Goal: Check status: Check status

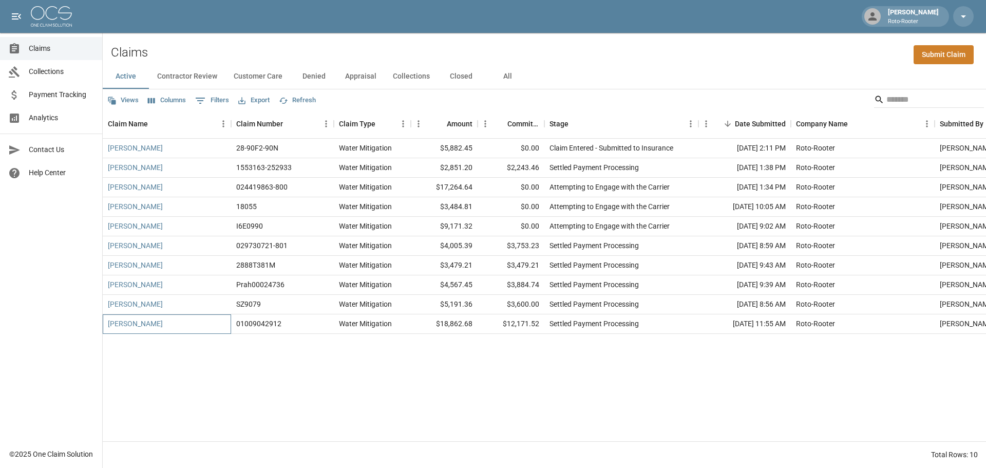
click at [153, 324] on div "[PERSON_NAME]" at bounding box center [167, 324] width 128 height 20
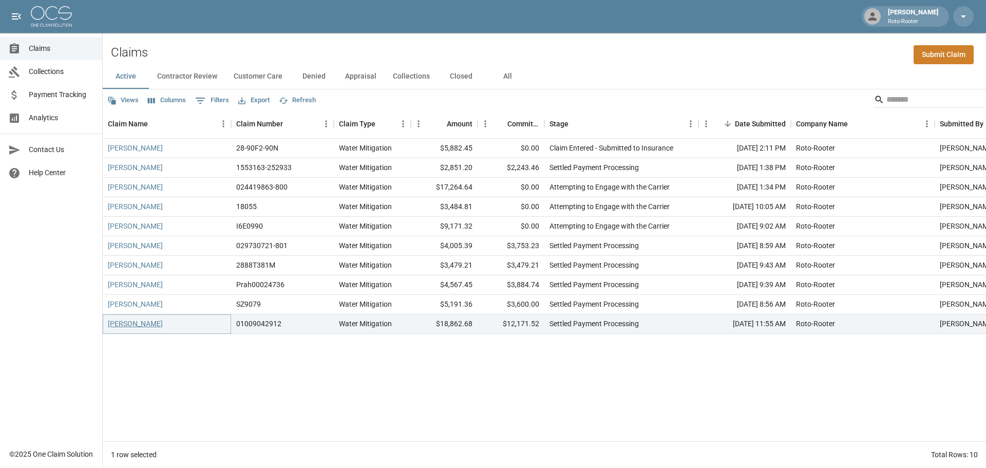
click at [142, 324] on link "[PERSON_NAME]" at bounding box center [135, 323] width 55 height 10
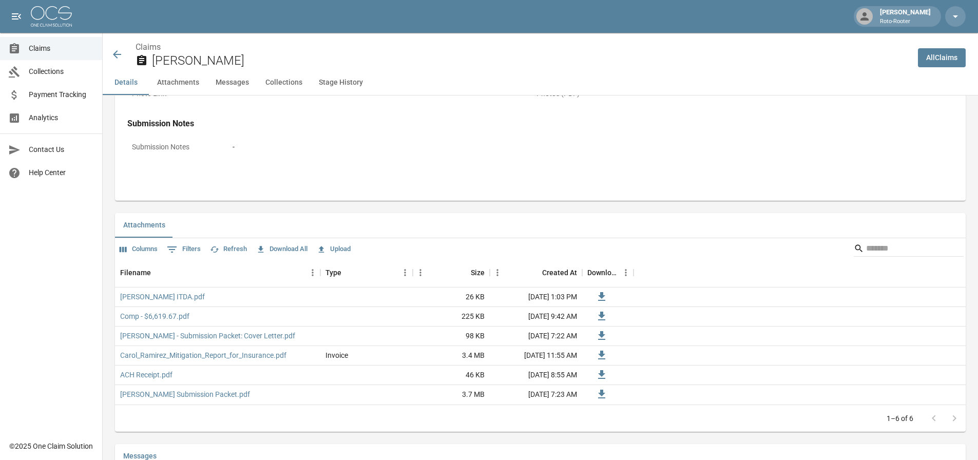
scroll to position [513, 0]
click at [179, 316] on link "Comp - $6,619.67.pdf" at bounding box center [154, 315] width 69 height 10
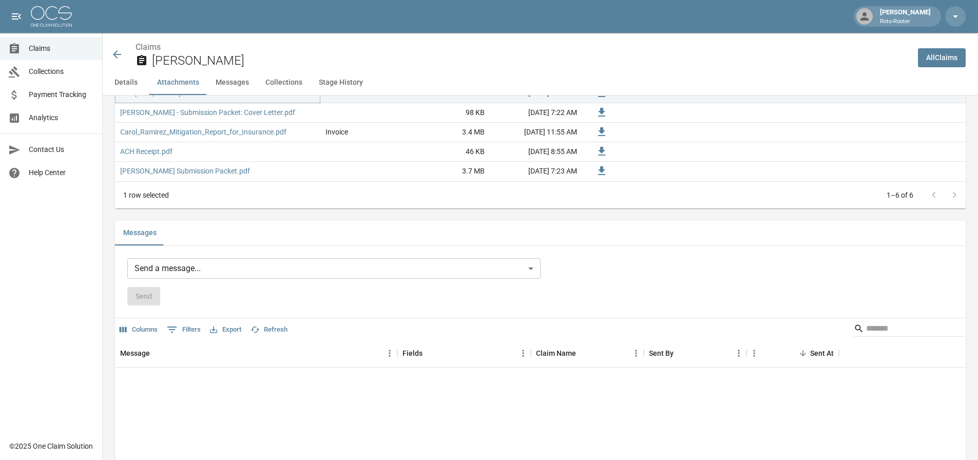
scroll to position [719, 0]
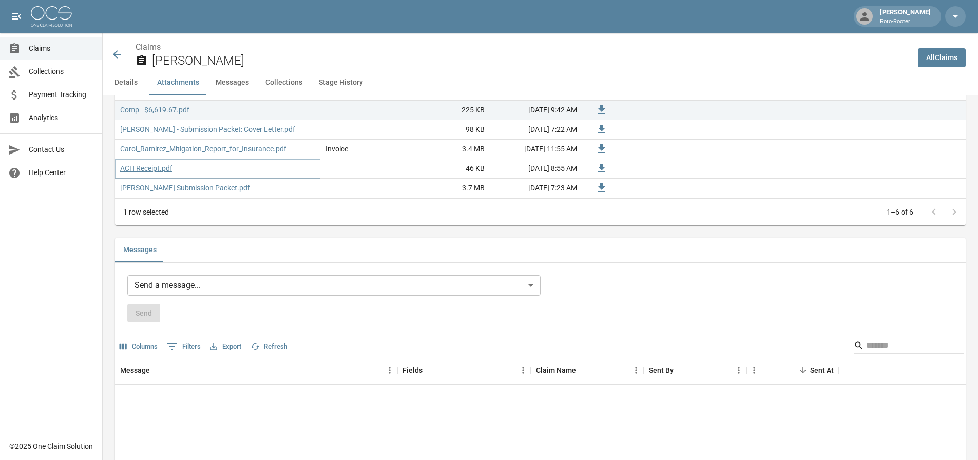
click at [137, 168] on link "ACH Receipt.pdf" at bounding box center [146, 168] width 52 height 10
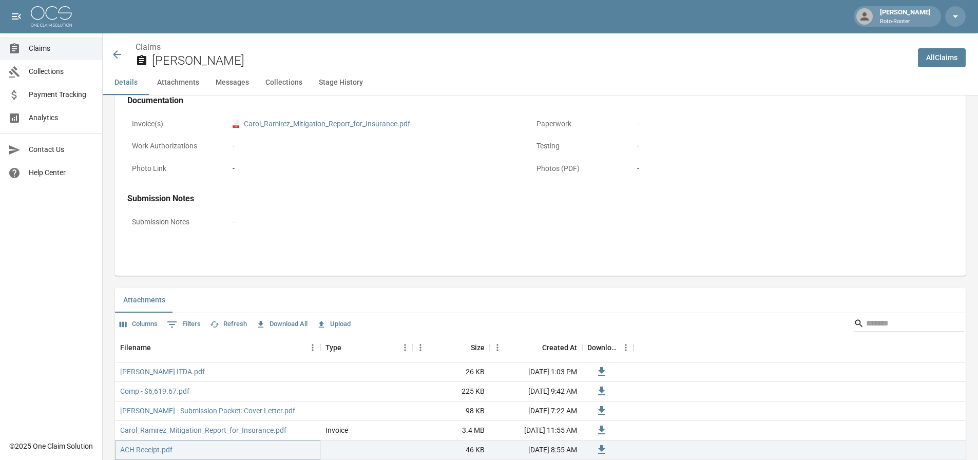
scroll to position [411, 0]
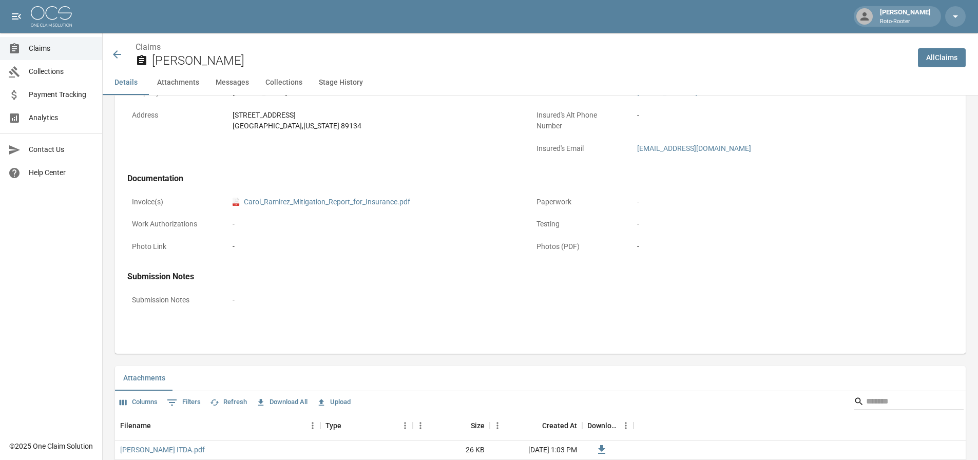
click at [337, 83] on button "Stage History" at bounding box center [341, 82] width 61 height 25
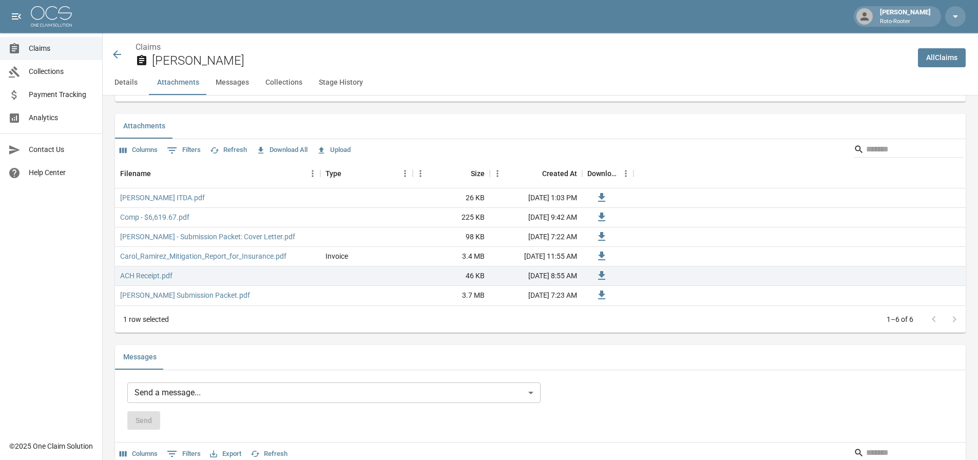
scroll to position [593, 0]
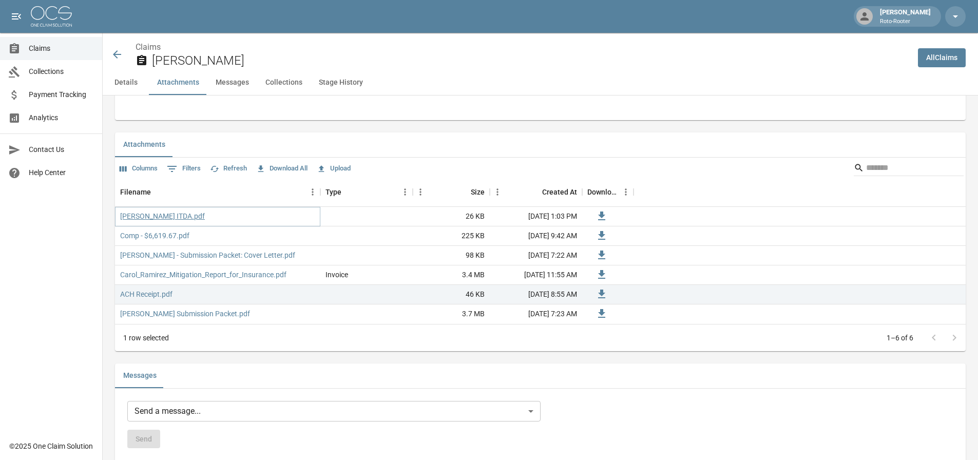
click at [152, 216] on link "[PERSON_NAME] ITDA.pdf" at bounding box center [162, 216] width 85 height 10
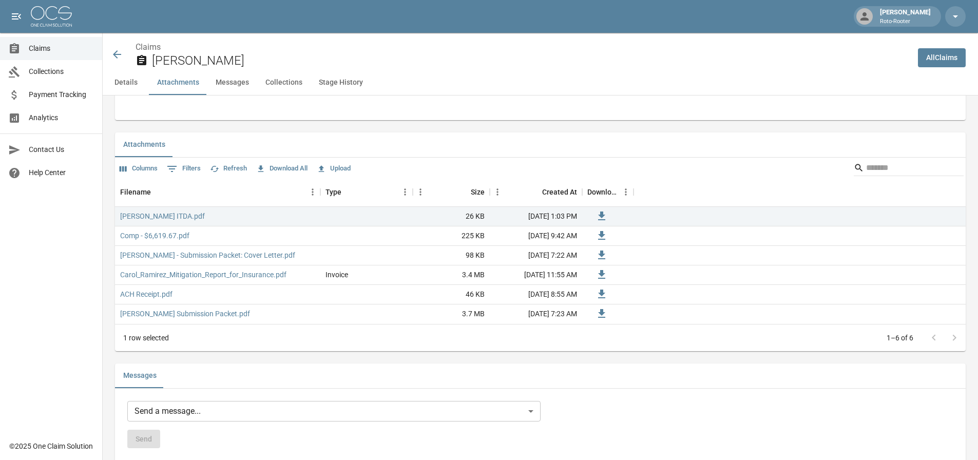
click at [123, 53] on div "Claims [PERSON_NAME]" at bounding box center [510, 54] width 799 height 27
click at [120, 55] on icon at bounding box center [117, 54] width 12 height 12
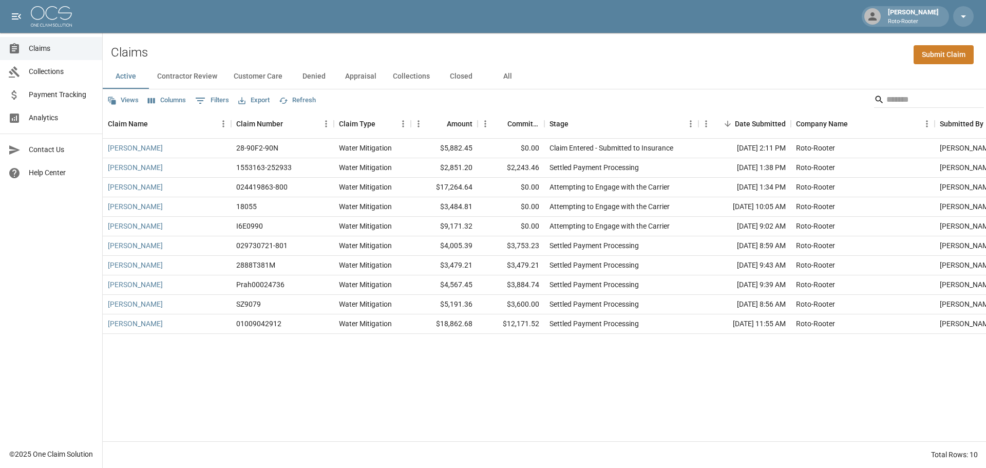
click at [452, 76] on button "Closed" at bounding box center [461, 76] width 46 height 25
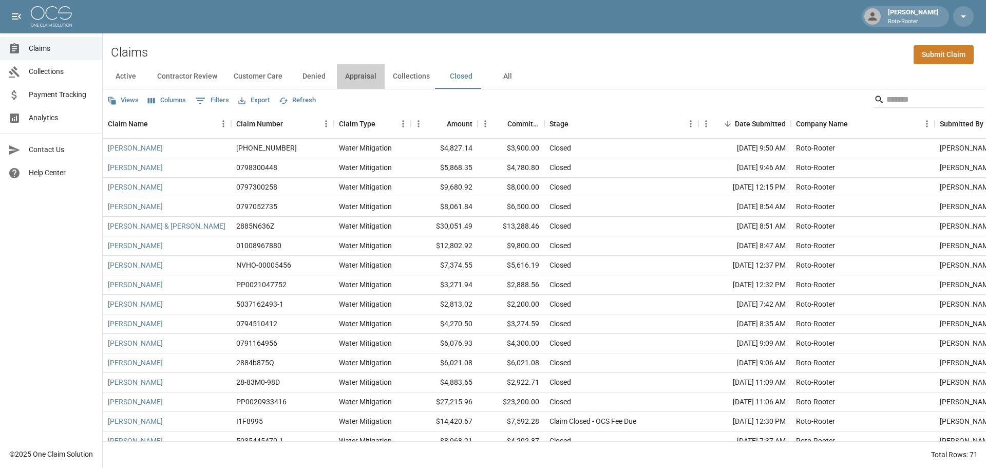
click at [357, 78] on button "Appraisal" at bounding box center [361, 76] width 48 height 25
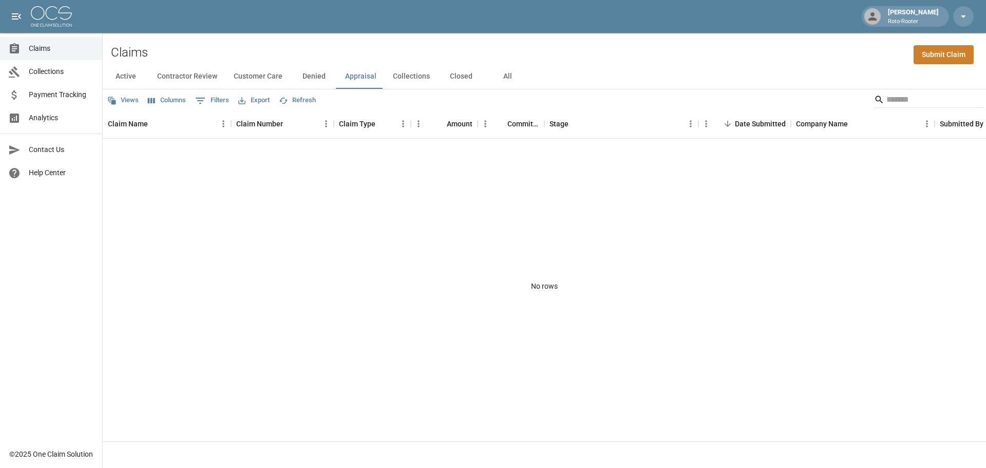
click at [315, 78] on button "Denied" at bounding box center [314, 76] width 46 height 25
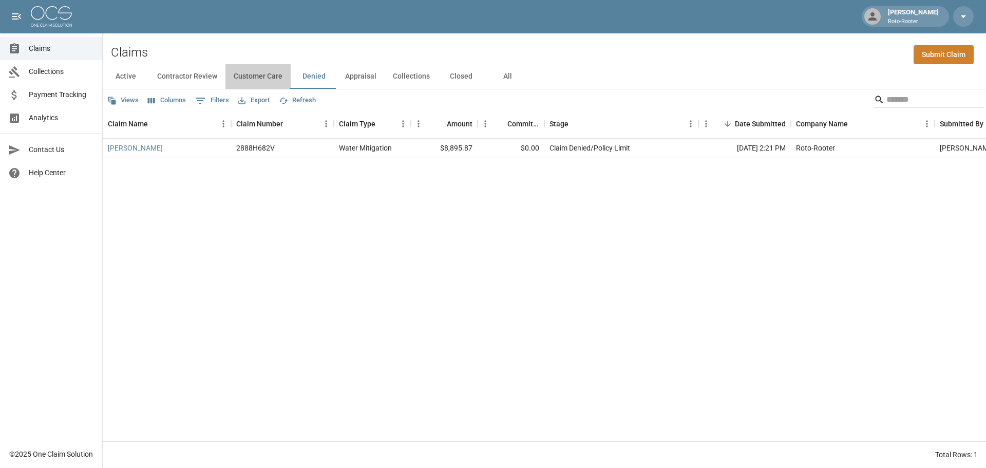
click at [256, 75] on button "Customer Care" at bounding box center [257, 76] width 65 height 25
click at [198, 72] on button "Contractor Review" at bounding box center [187, 76] width 76 height 25
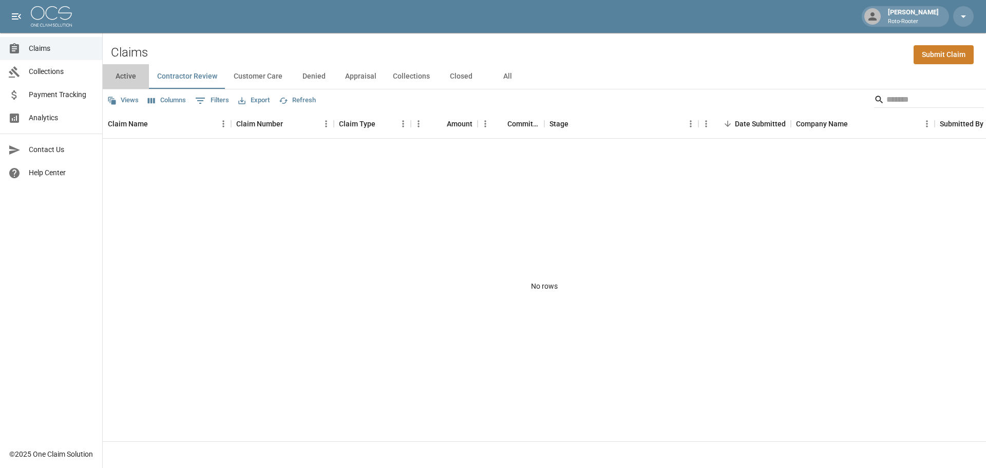
click at [133, 74] on button "Active" at bounding box center [126, 76] width 46 height 25
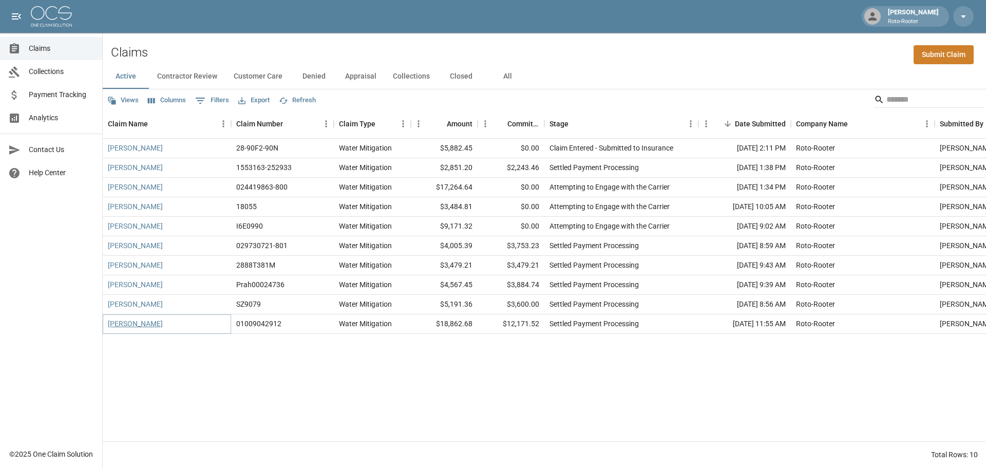
click at [143, 322] on link "[PERSON_NAME]" at bounding box center [135, 323] width 55 height 10
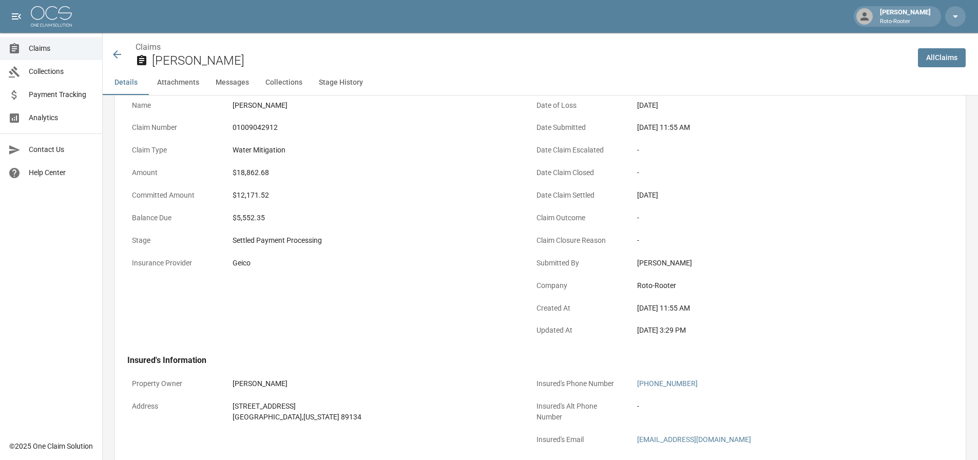
scroll to position [51, 0]
